Goal: Task Accomplishment & Management: Manage account settings

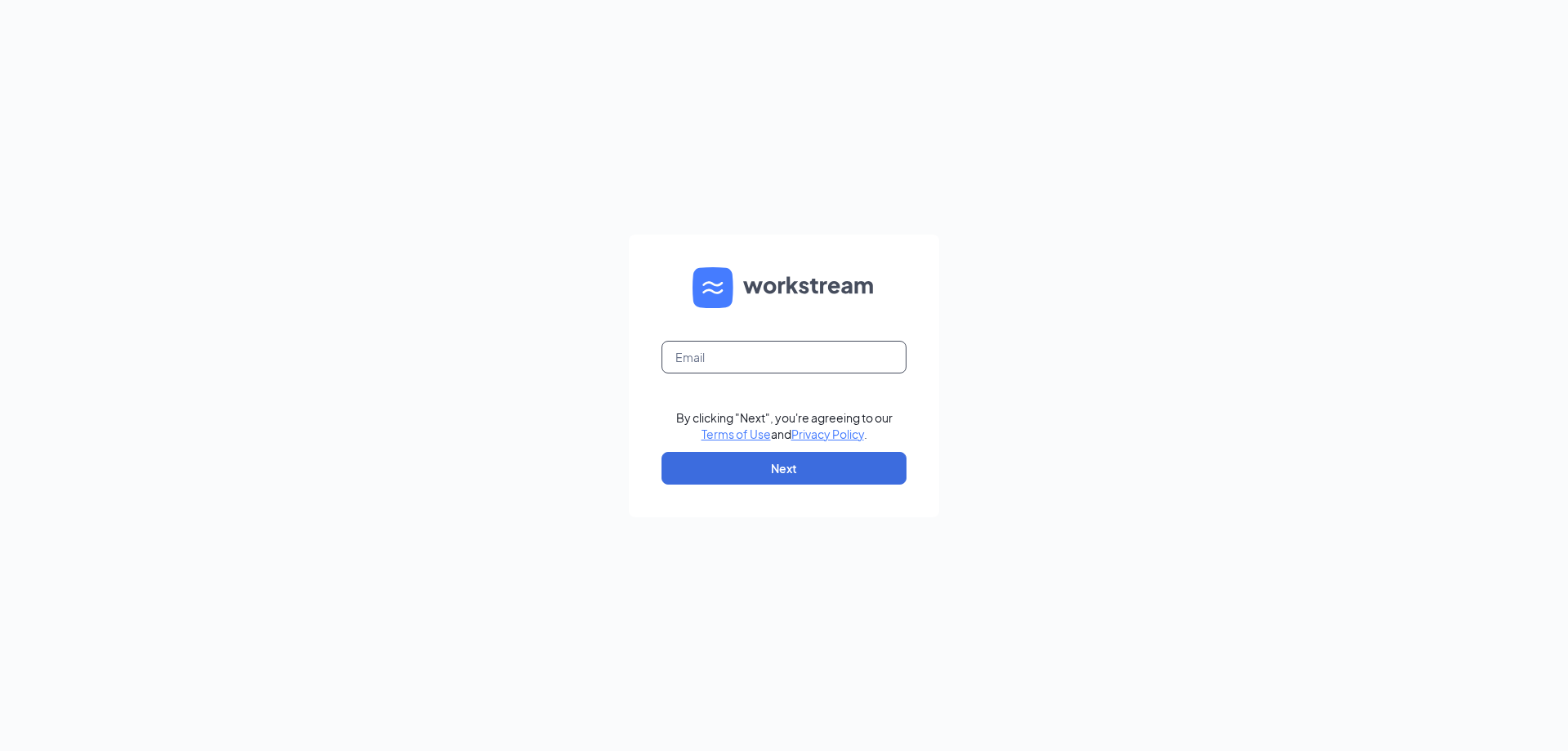
click at [798, 352] on input "text" at bounding box center [784, 357] width 245 height 33
type input "[EMAIL_ADDRESS][DOMAIN_NAME]"
click at [833, 475] on button "Next" at bounding box center [784, 468] width 245 height 33
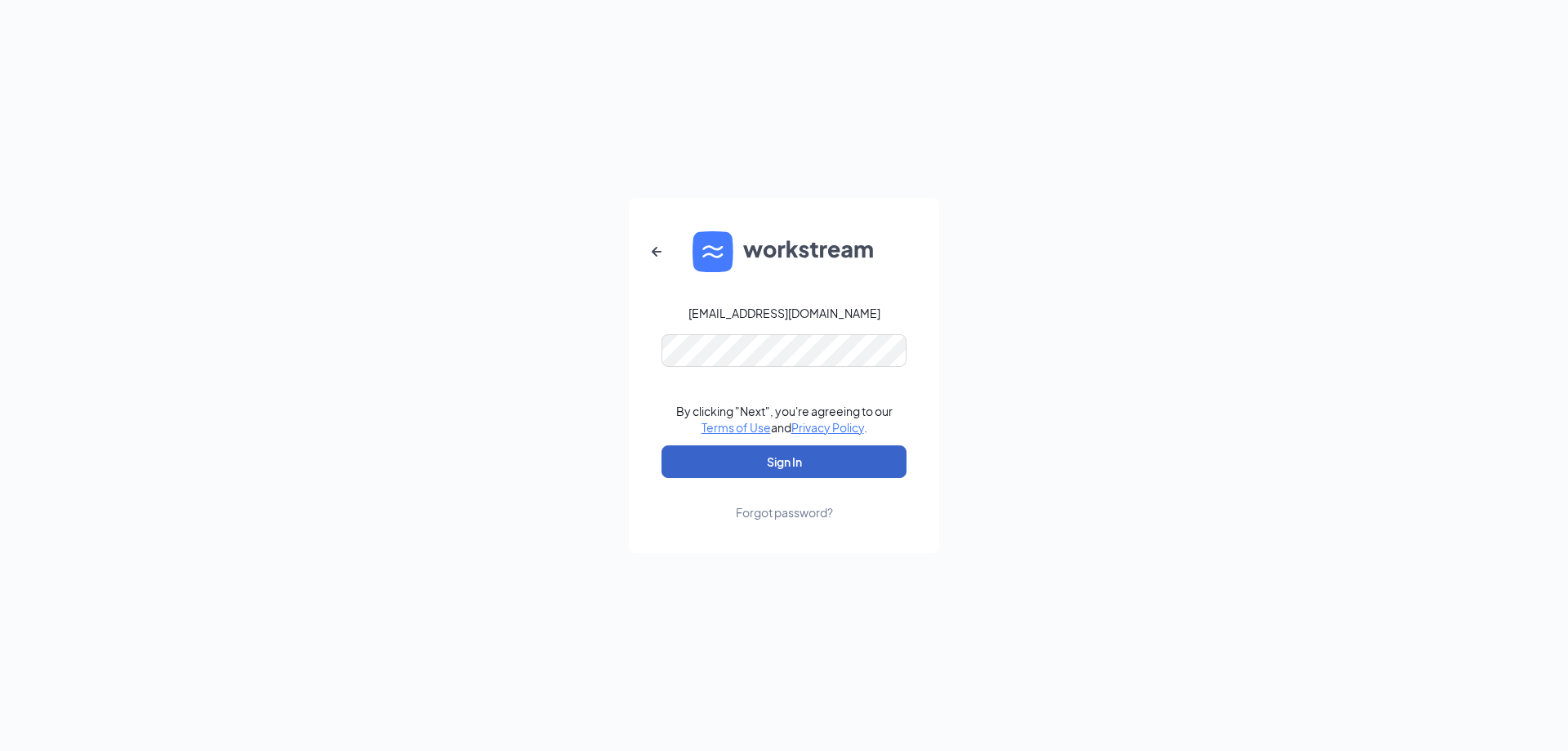
click at [813, 463] on button "Sign In" at bounding box center [784, 461] width 245 height 33
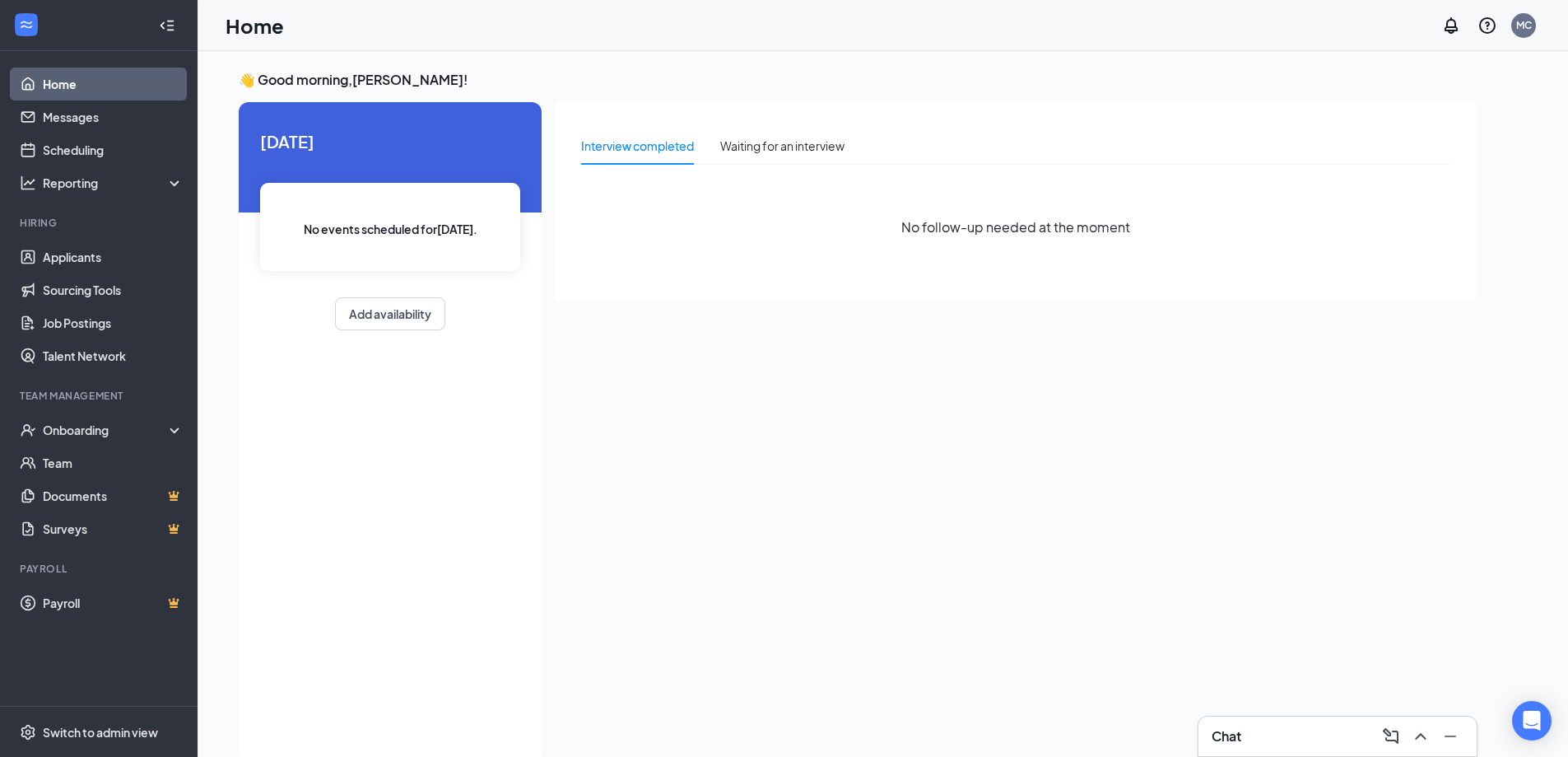
click at [400, 232] on span "No events scheduled for today ." at bounding box center [391, 228] width 174 height 18
click at [112, 152] on link "Scheduling" at bounding box center [113, 150] width 141 height 33
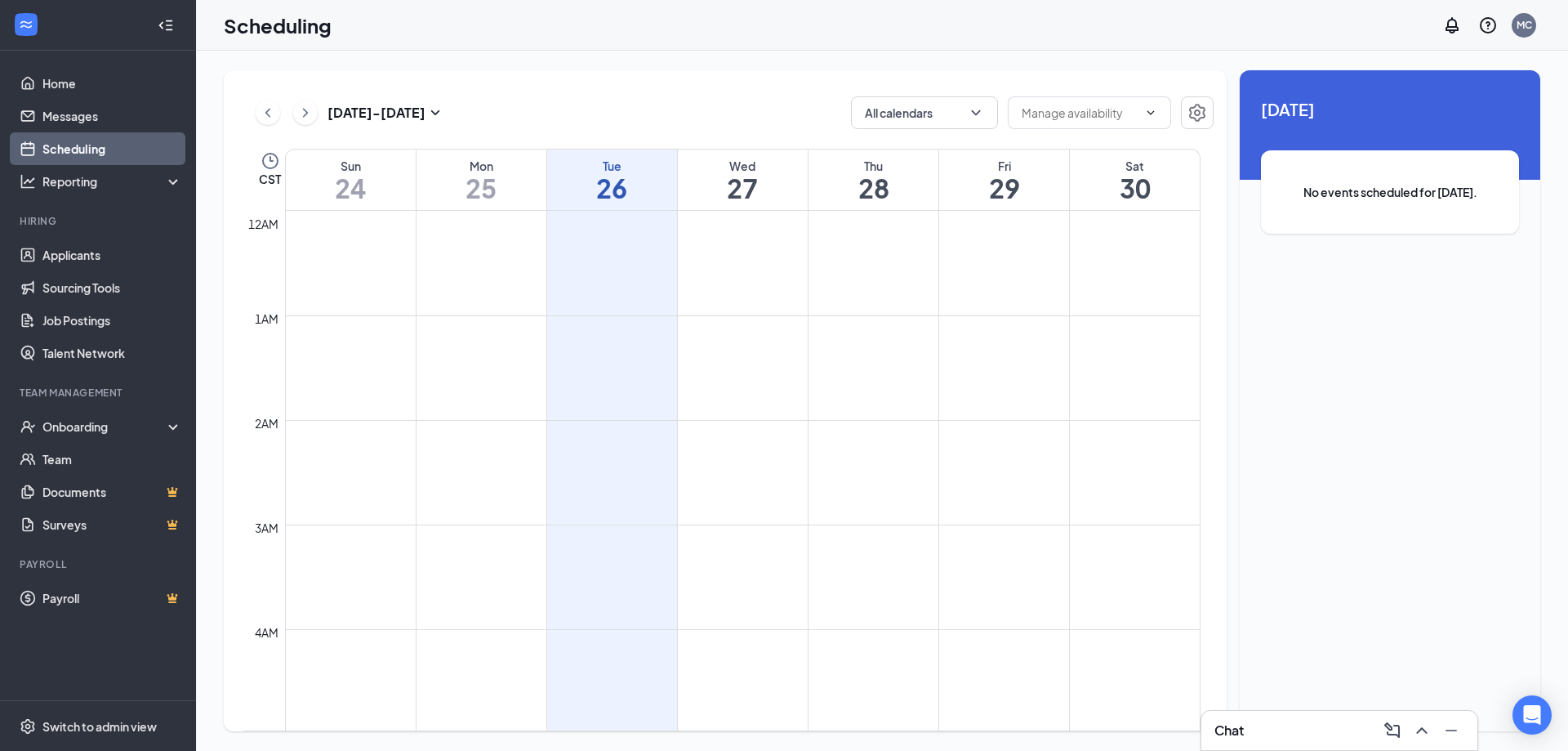
scroll to position [803, 0]
click at [740, 174] on h1 "27" at bounding box center [742, 187] width 129 height 28
click at [845, 168] on div "Thu" at bounding box center [873, 165] width 129 height 16
click at [1014, 176] on h1 "29" at bounding box center [1003, 187] width 129 height 28
click at [1155, 186] on h1 "30" at bounding box center [1135, 187] width 129 height 28
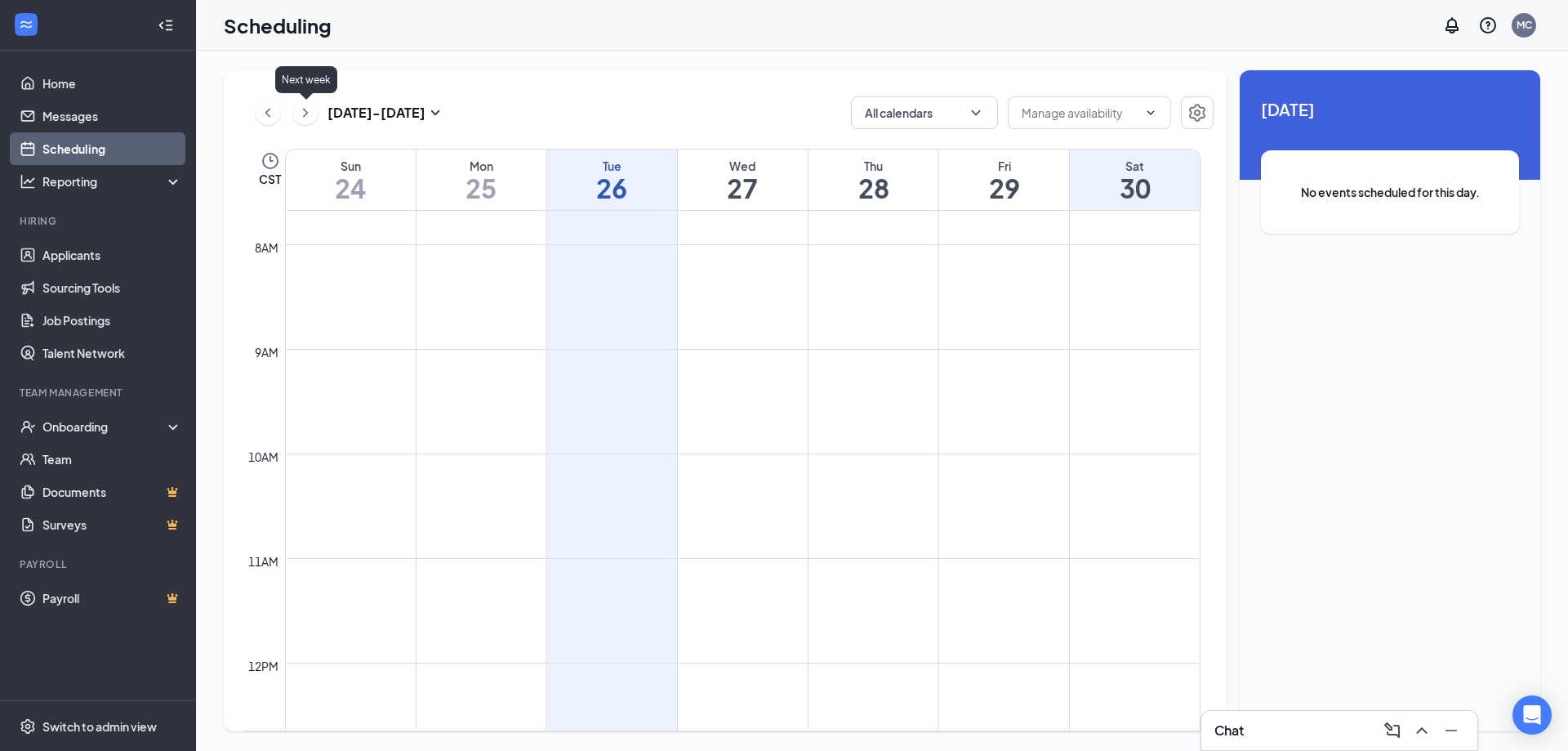
click at [306, 119] on icon "ChevronRight" at bounding box center [305, 112] width 16 height 19
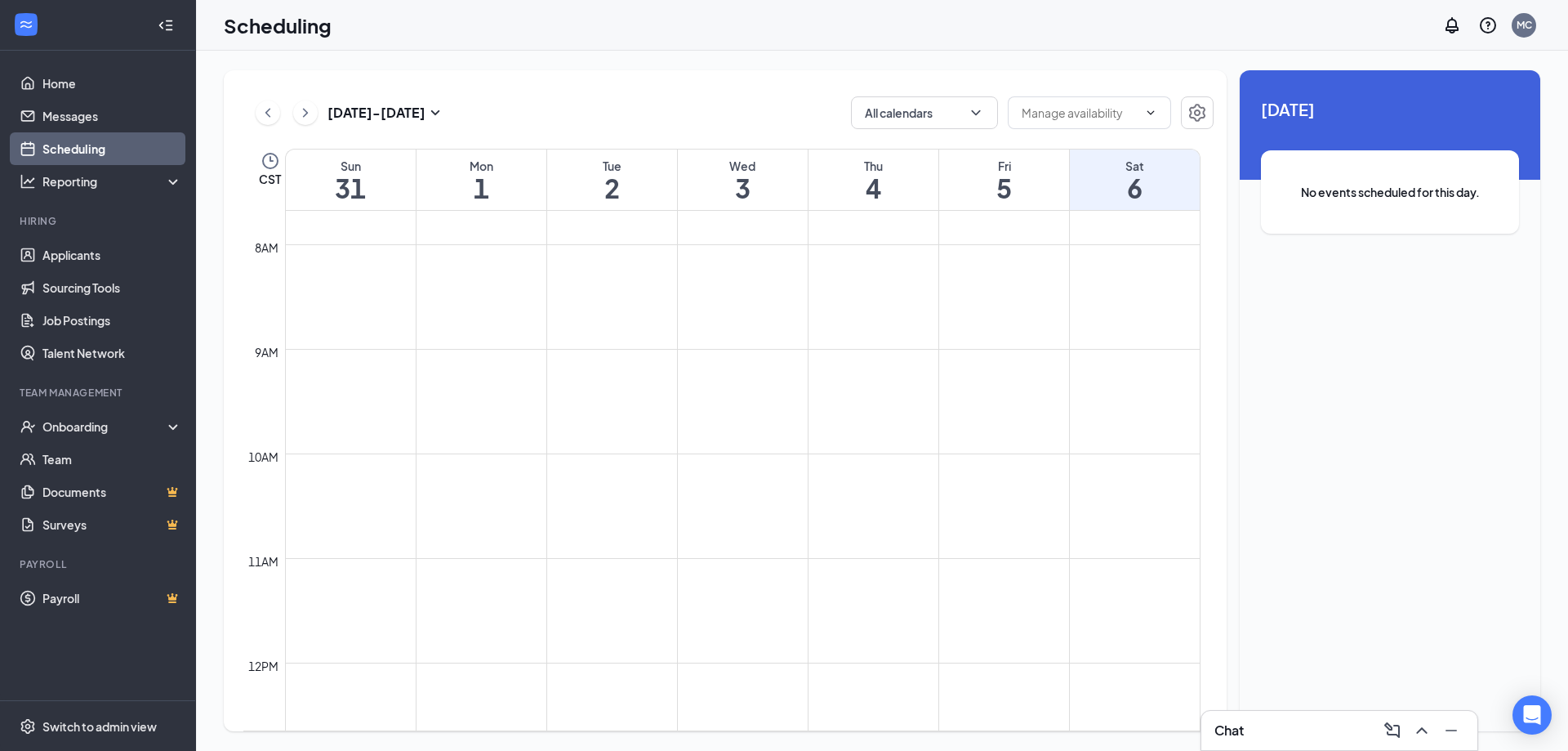
click at [366, 183] on h1 "31" at bounding box center [350, 187] width 129 height 28
click at [485, 175] on h1 "1" at bounding box center [480, 187] width 129 height 28
click at [608, 176] on h1 "2" at bounding box center [612, 187] width 129 height 28
click at [691, 176] on h1 "3" at bounding box center [742, 187] width 129 height 28
click at [822, 176] on h1 "4" at bounding box center [873, 187] width 129 height 28
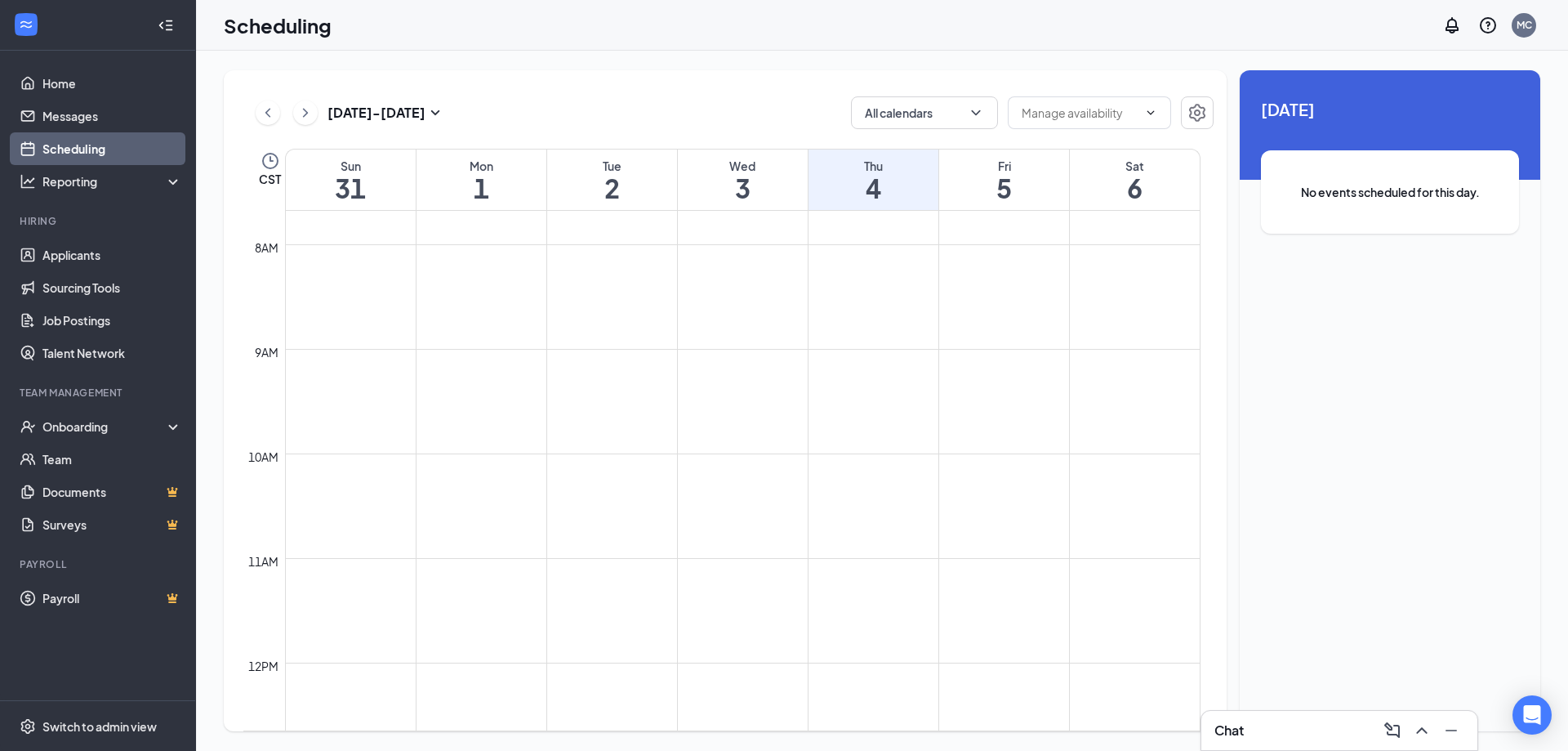
click at [941, 169] on div "Fri" at bounding box center [1003, 165] width 129 height 16
click at [966, 169] on div "Fri" at bounding box center [1003, 165] width 129 height 16
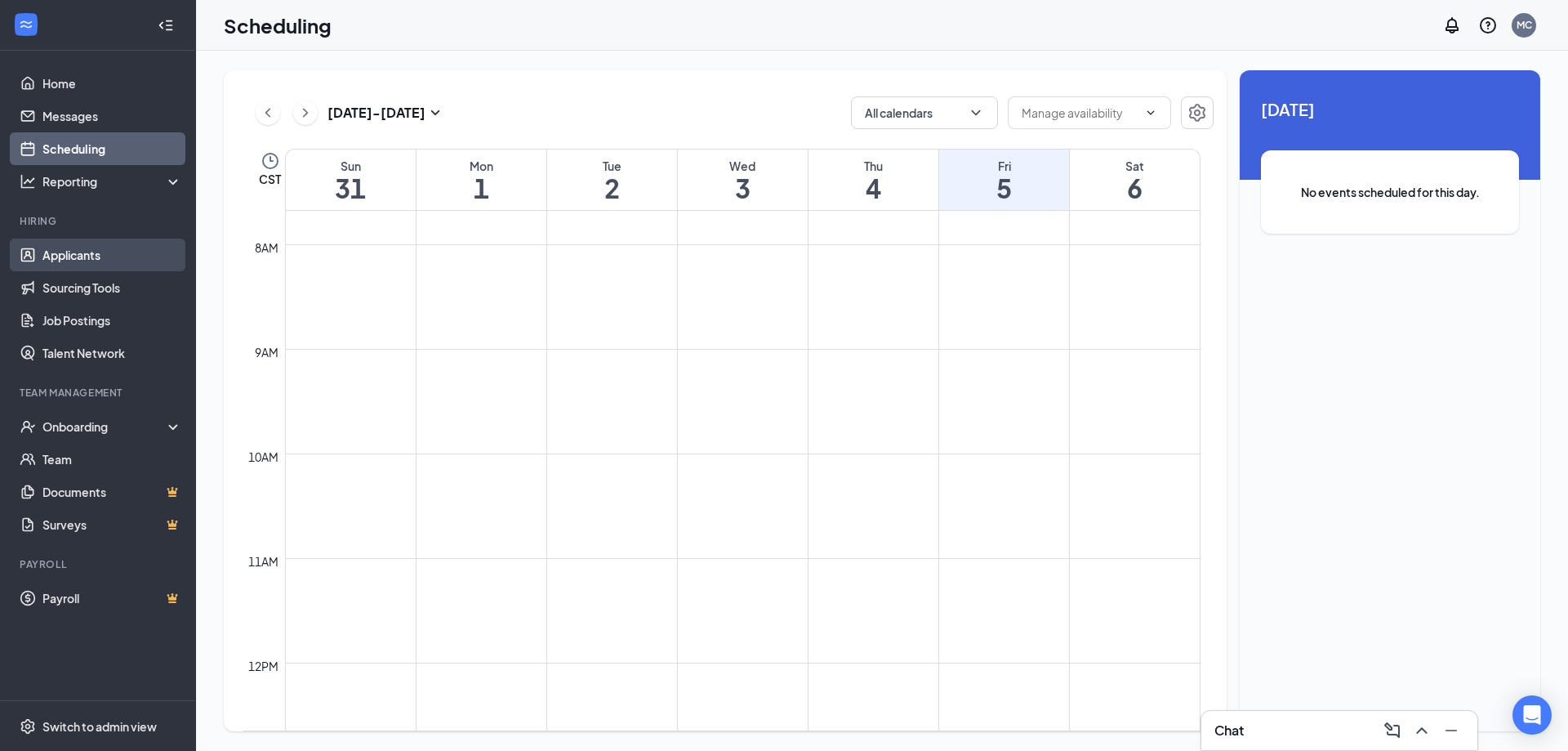
click at [70, 253] on link "Applicants" at bounding box center [112, 255] width 140 height 33
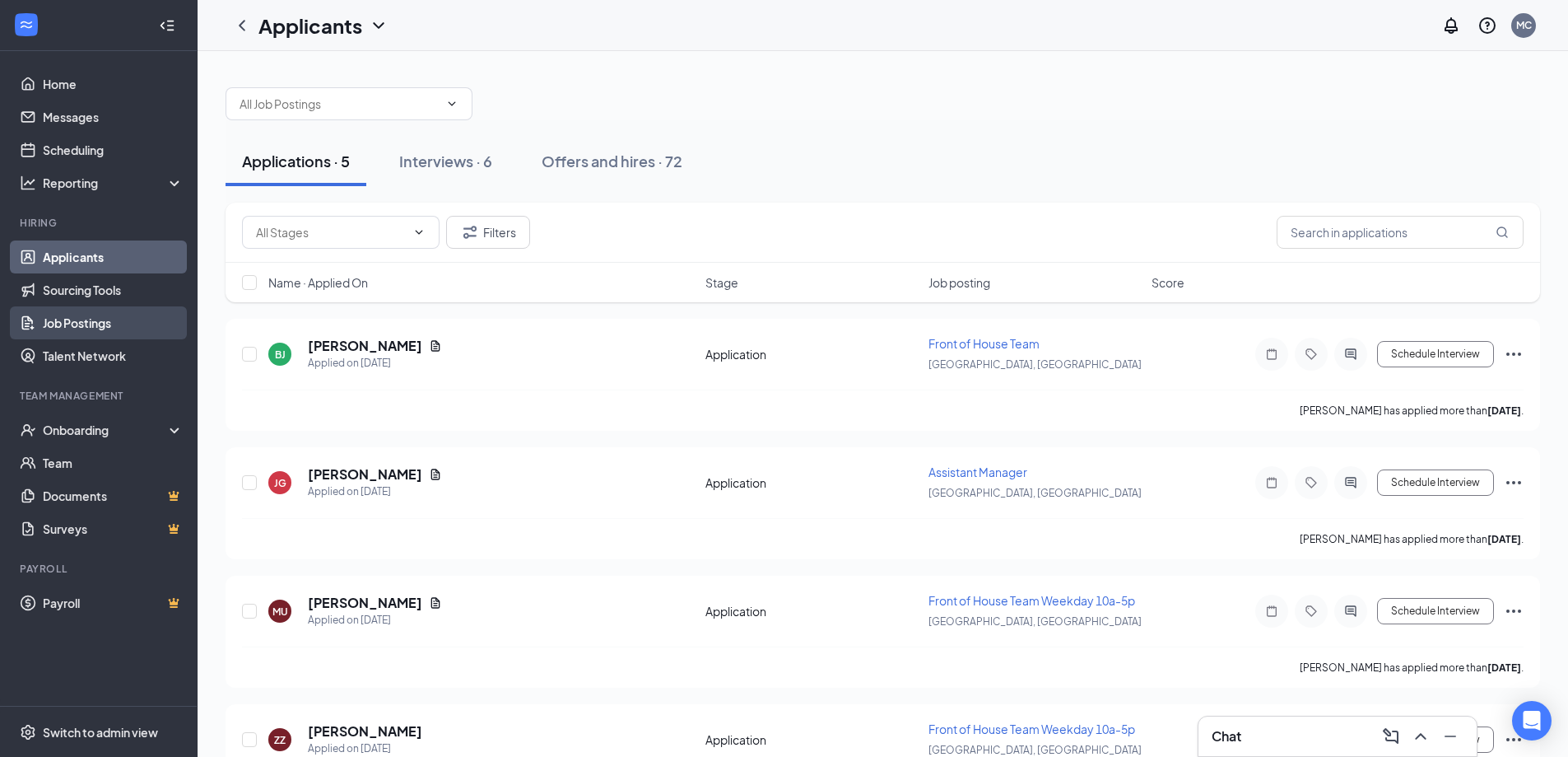
click at [99, 318] on link "Job Postings" at bounding box center [113, 323] width 141 height 33
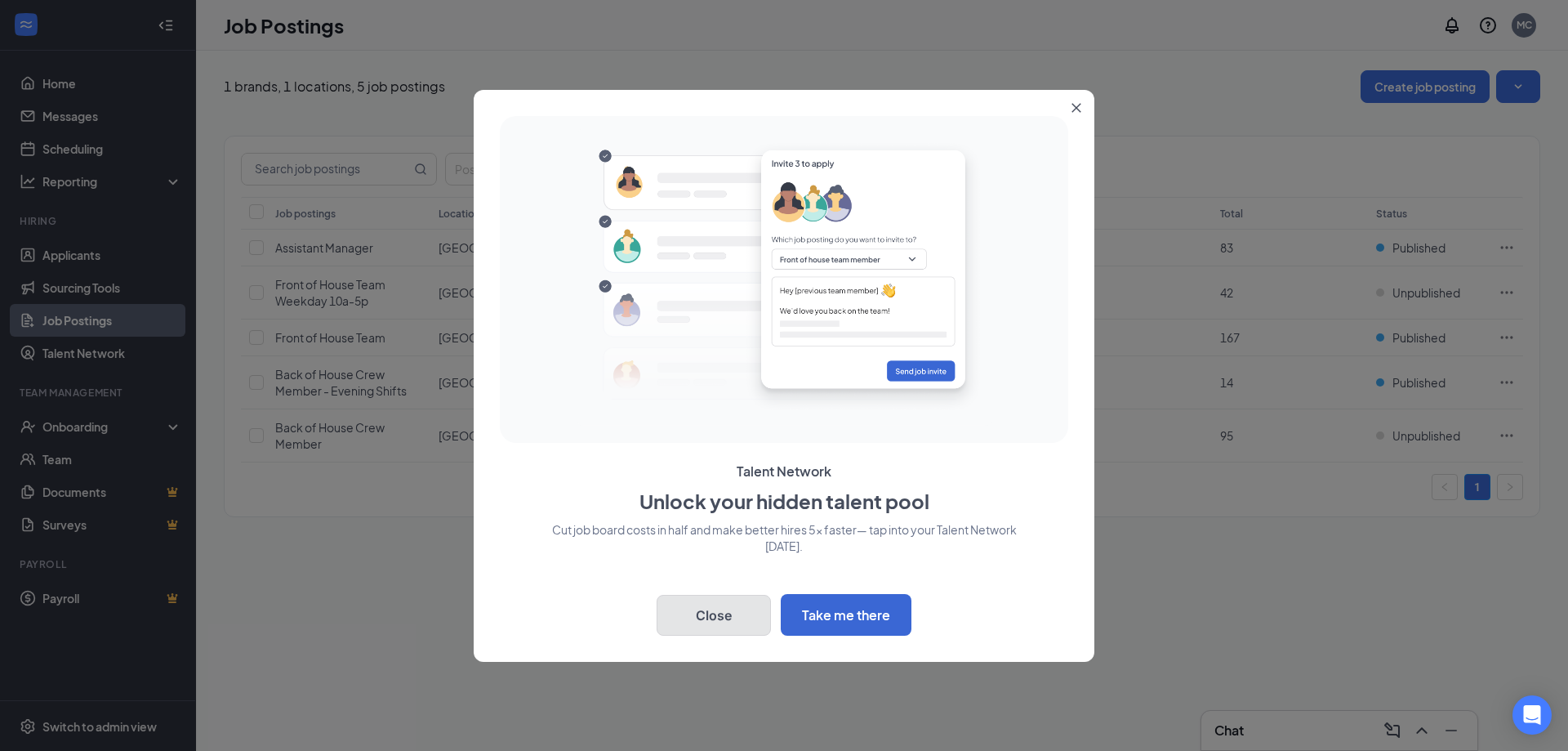
click at [729, 617] on button "Close" at bounding box center [714, 615] width 114 height 41
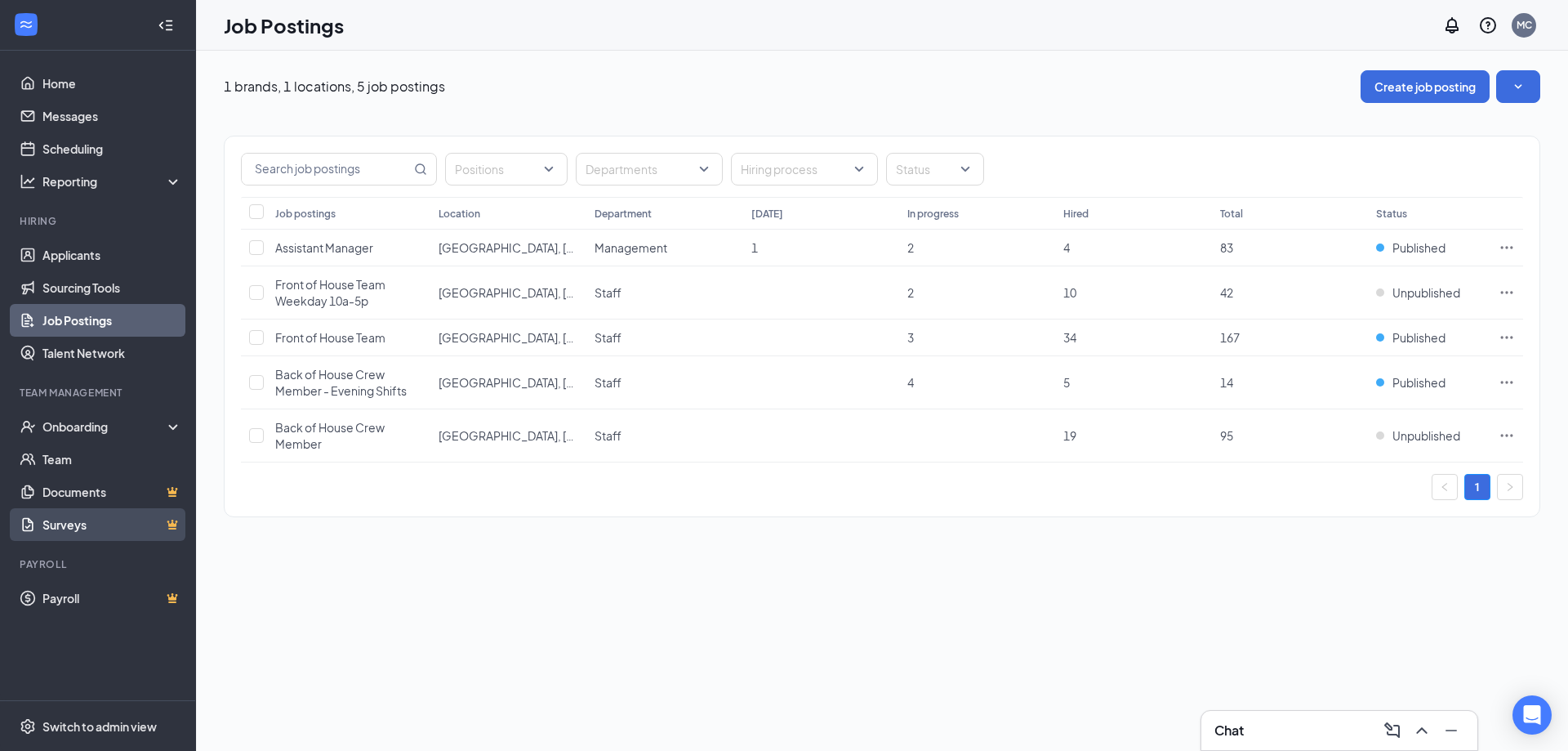
click at [118, 514] on link "Surveys" at bounding box center [112, 525] width 140 height 33
